Goal: Information Seeking & Learning: Check status

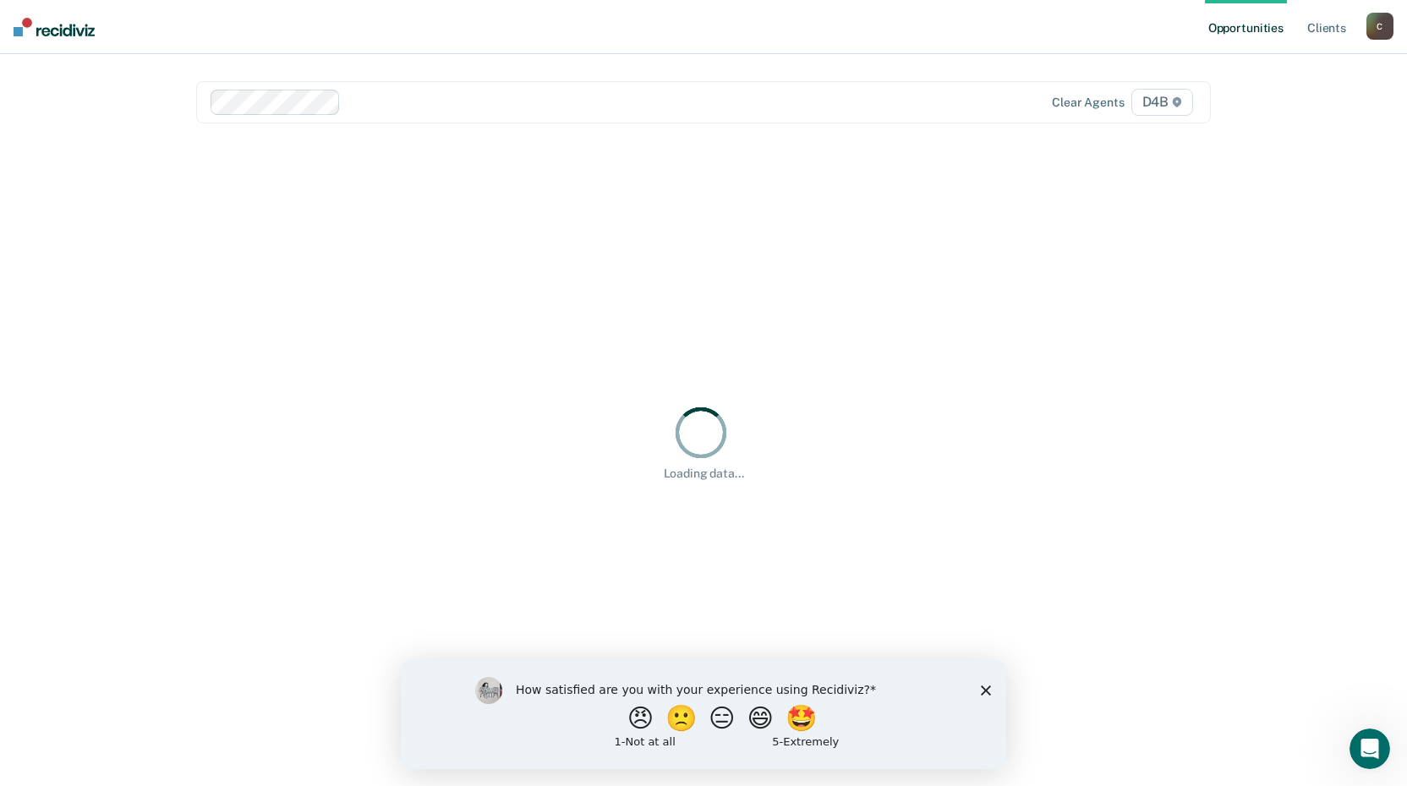
click at [988, 683] on div "How satisfied are you with your experience using Recidiviz? 😠 🙁 😑 😄 🤩 1 - Not a…" at bounding box center [703, 714] width 605 height 109
click at [986, 689] on polygon "Close survey" at bounding box center [986, 690] width 10 height 10
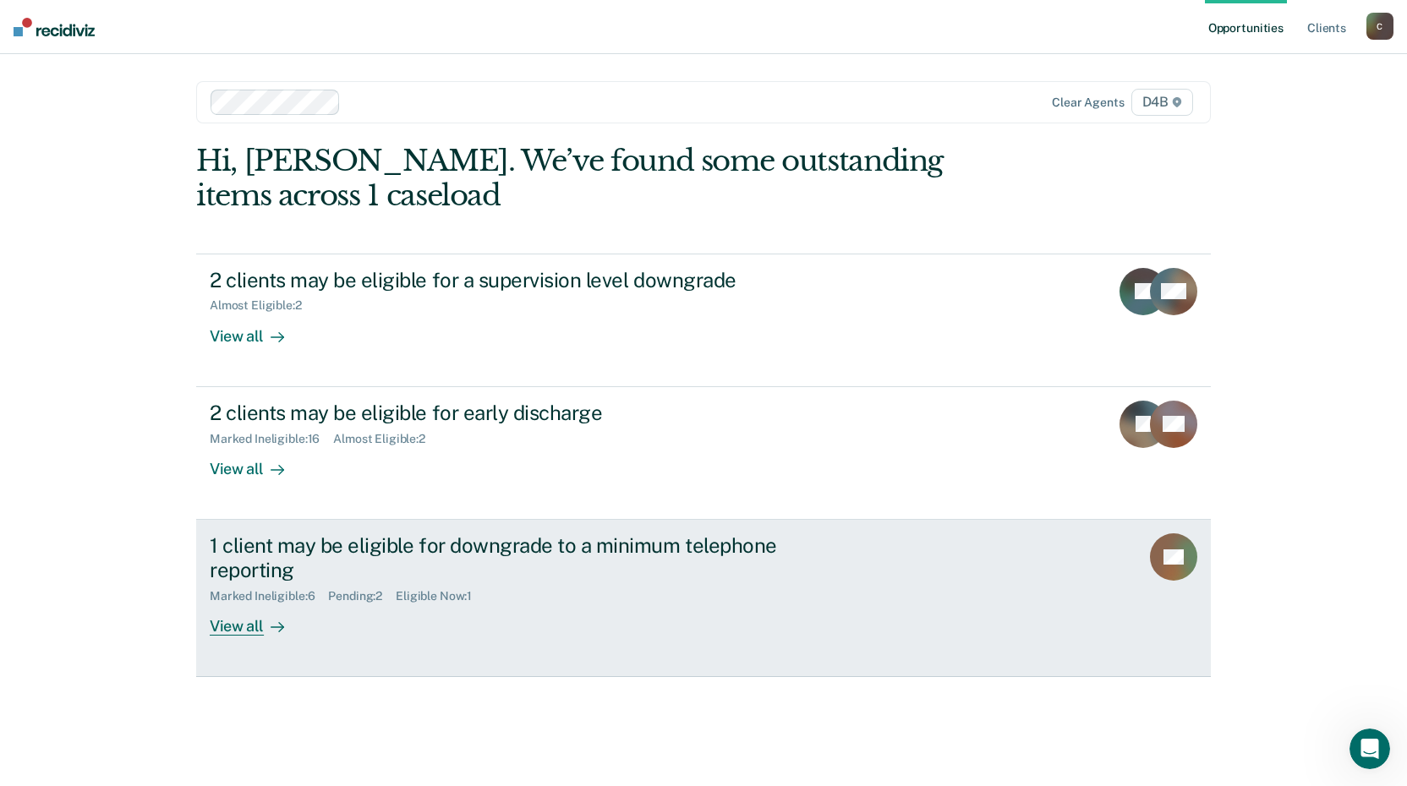
click at [349, 553] on div "1 client may be eligible for downgrade to a minimum telephone reporting" at bounding box center [507, 558] width 594 height 49
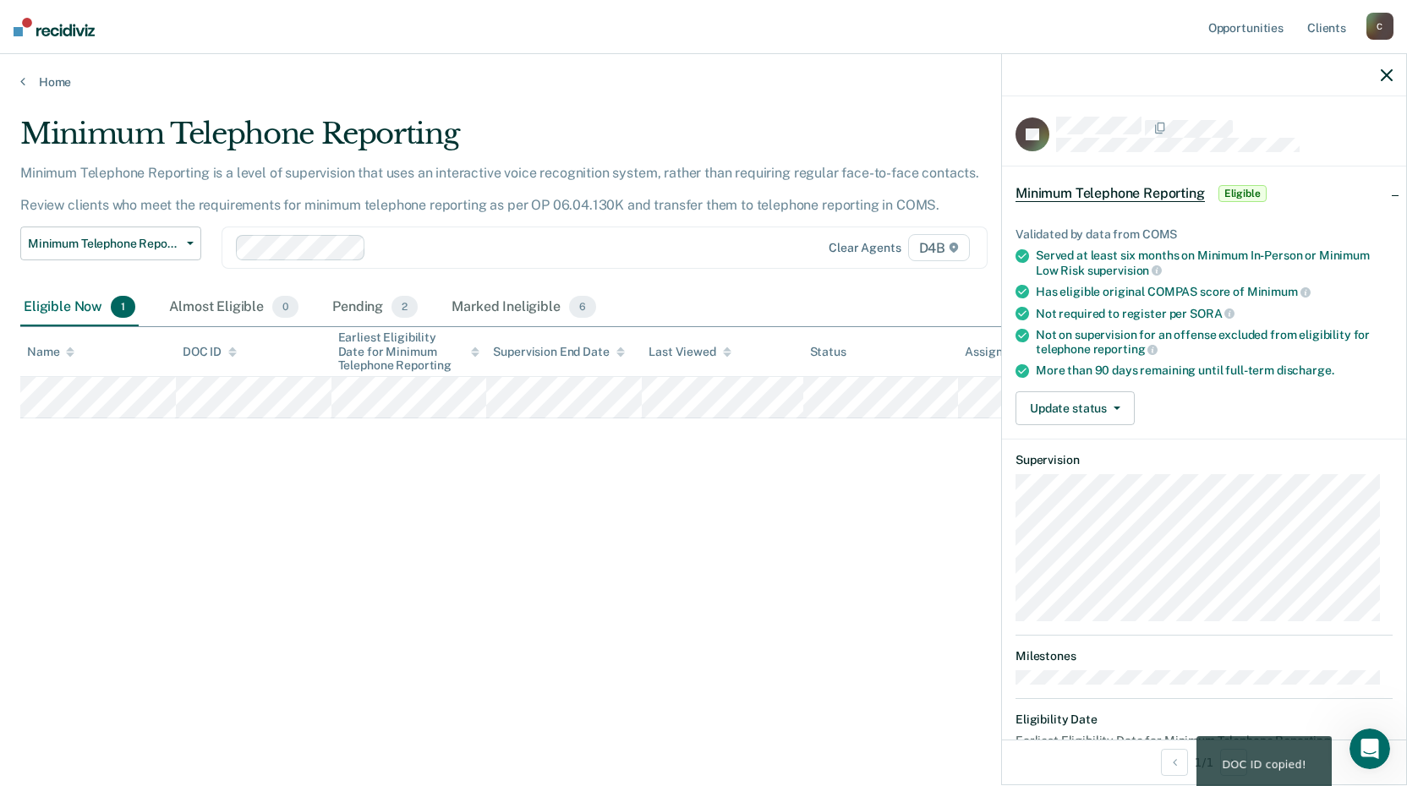
click at [1387, 74] on icon "button" at bounding box center [1387, 75] width 12 height 12
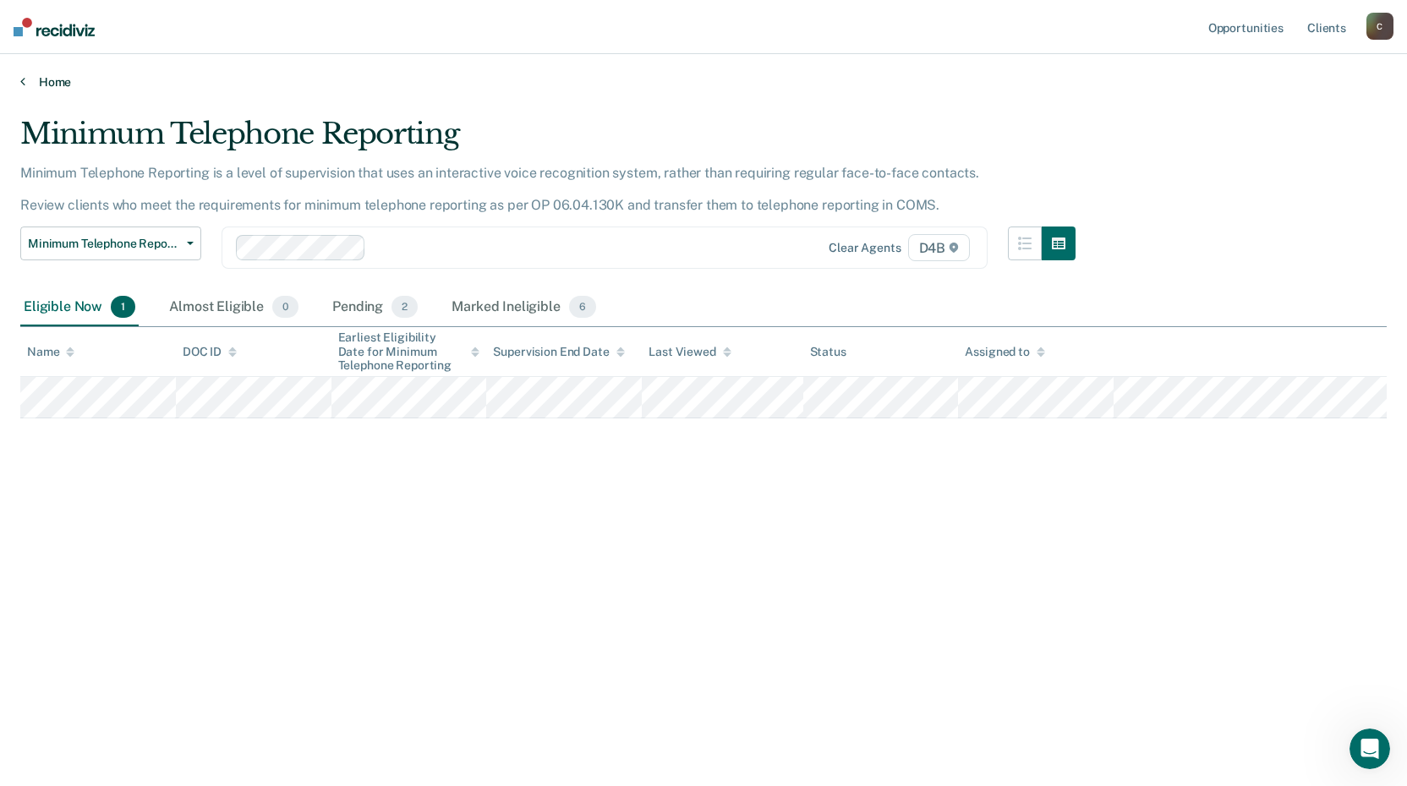
click at [23, 88] on link "Home" at bounding box center [703, 81] width 1367 height 15
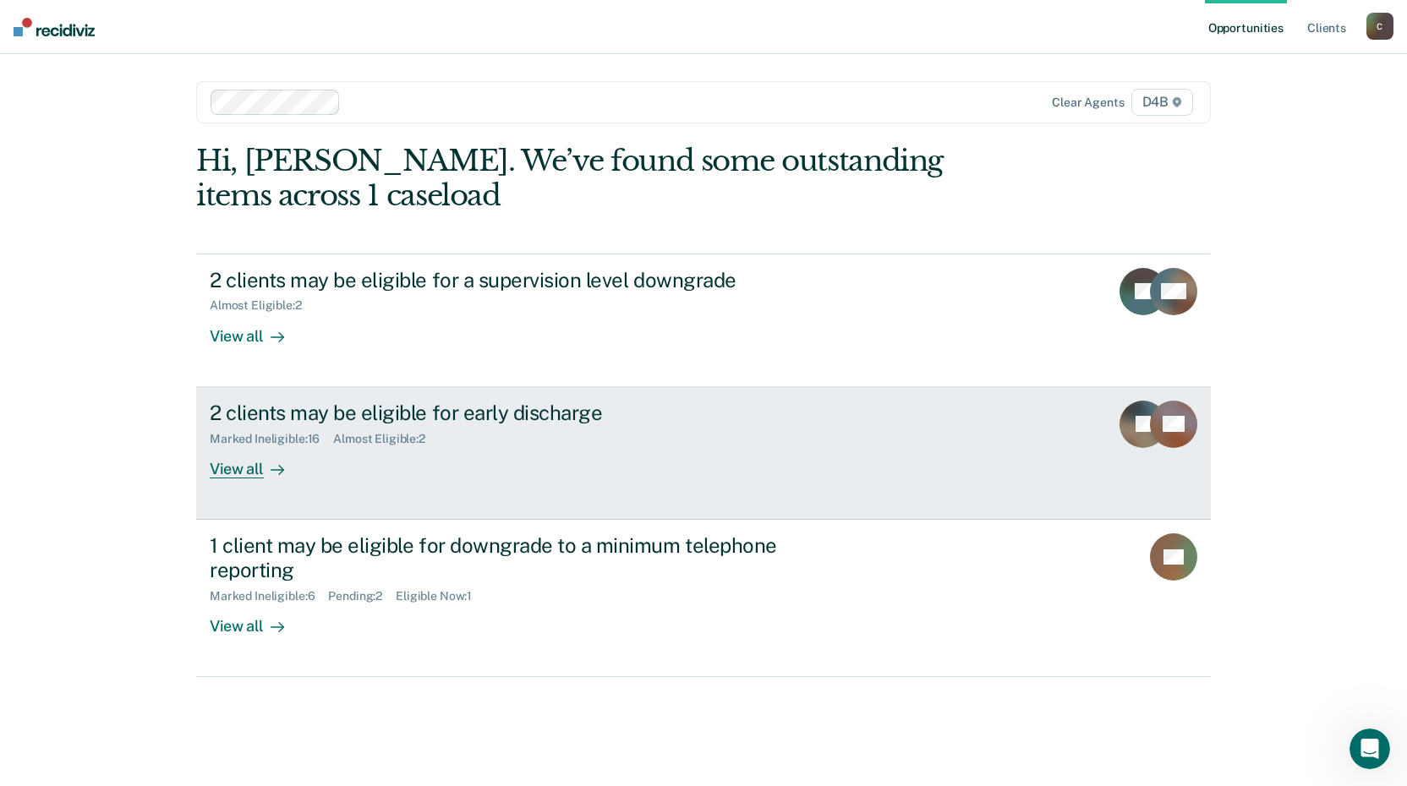
click at [419, 416] on div "2 clients may be eligible for early discharge" at bounding box center [507, 413] width 594 height 25
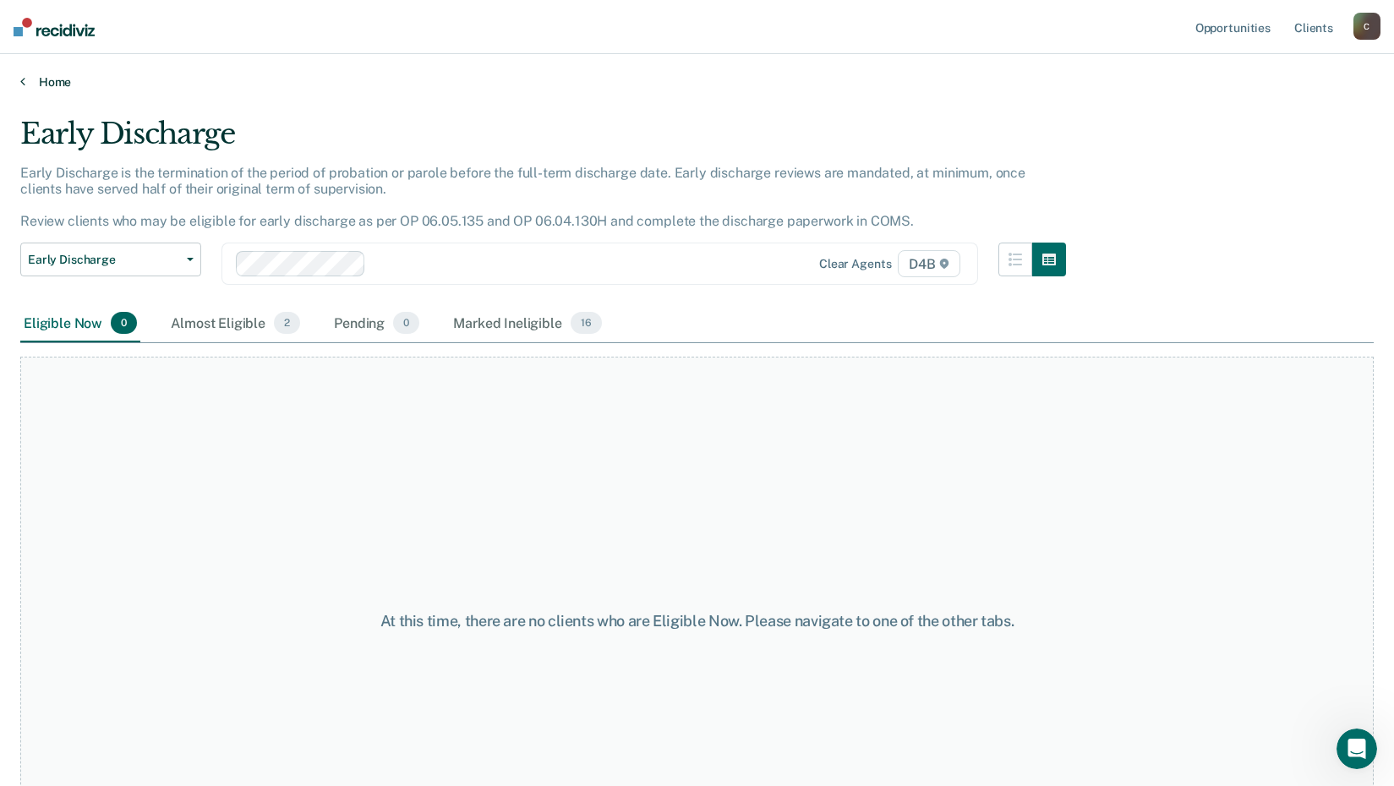
click at [48, 81] on link "Home" at bounding box center [697, 81] width 1354 height 15
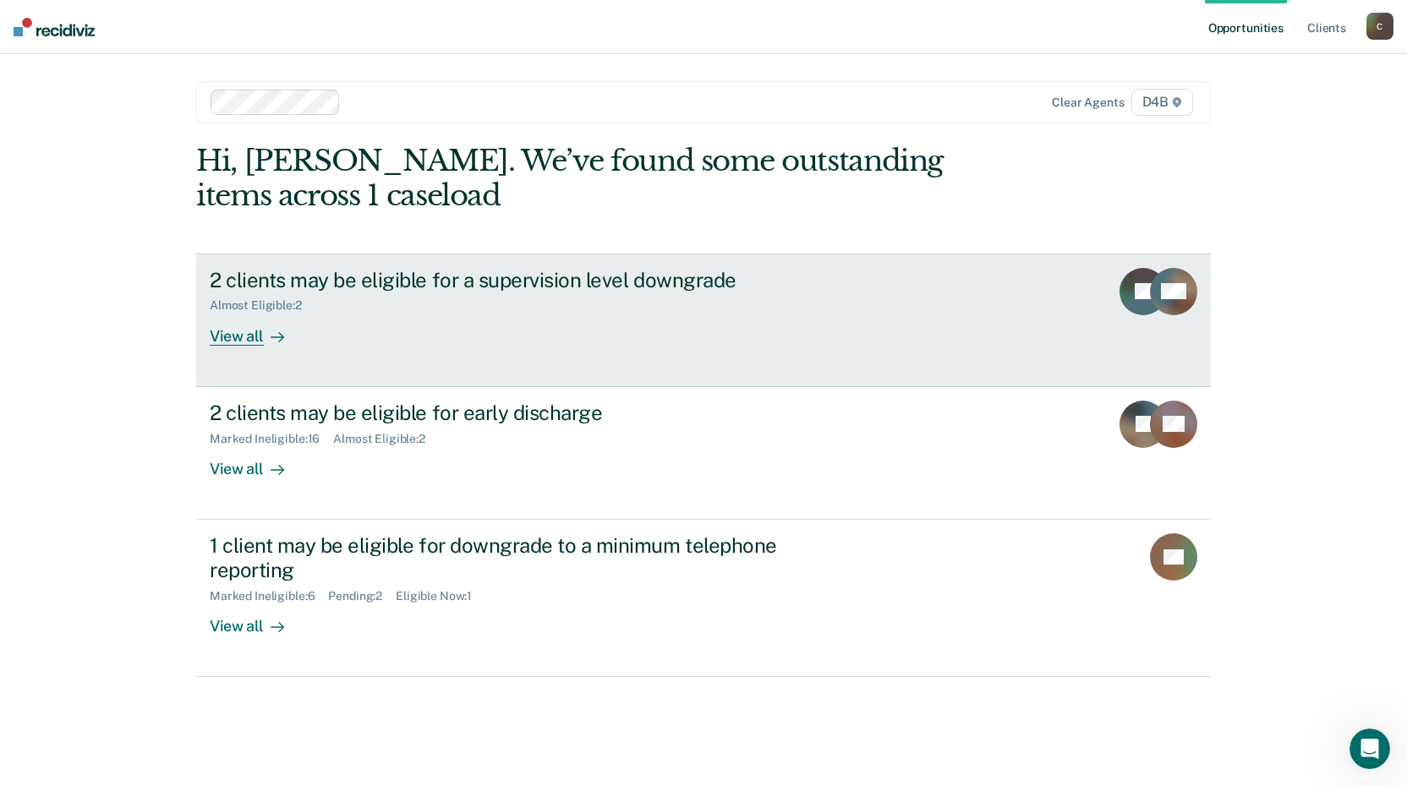
click at [458, 290] on div "2 clients may be eligible for a supervision level downgrade" at bounding box center [507, 280] width 594 height 25
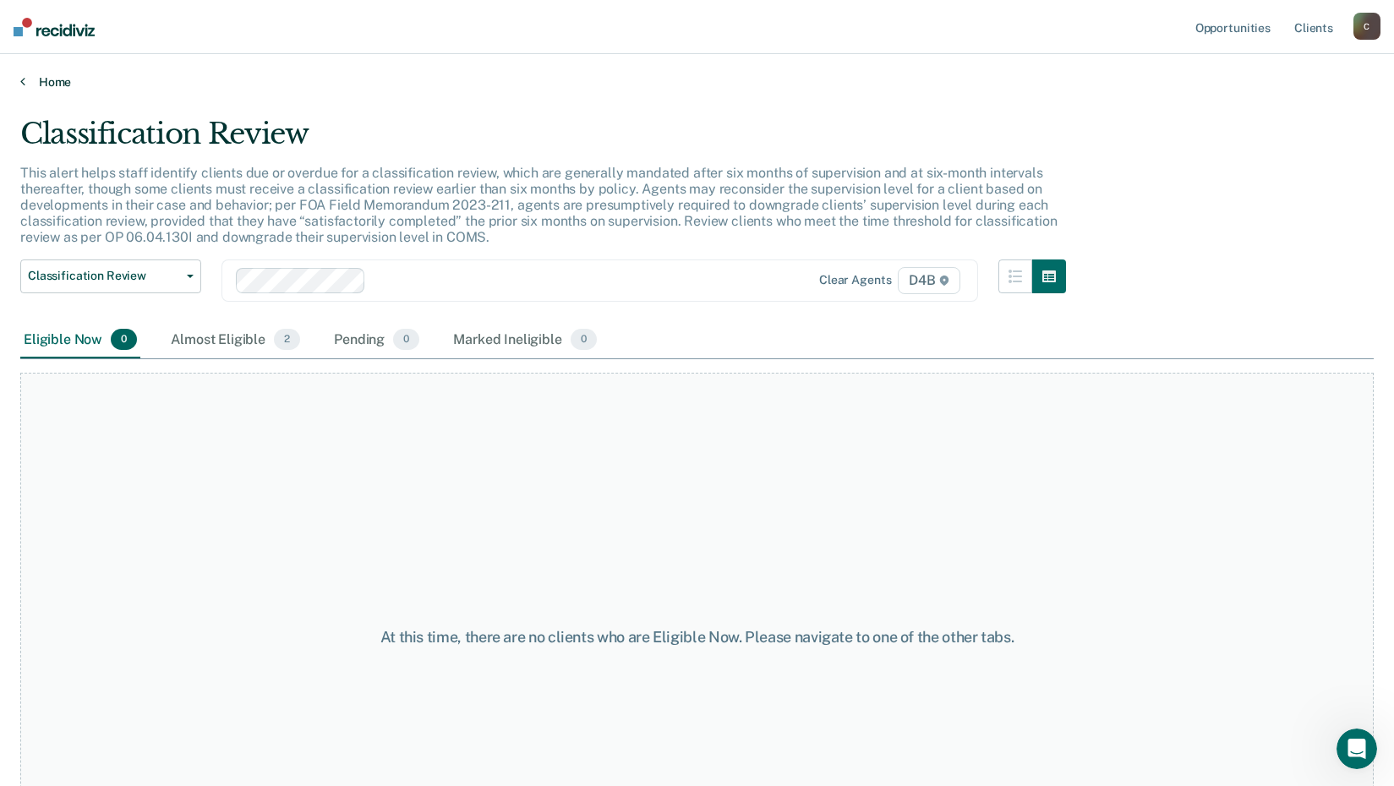
click at [55, 86] on link "Home" at bounding box center [697, 81] width 1354 height 15
